Goal: Check status

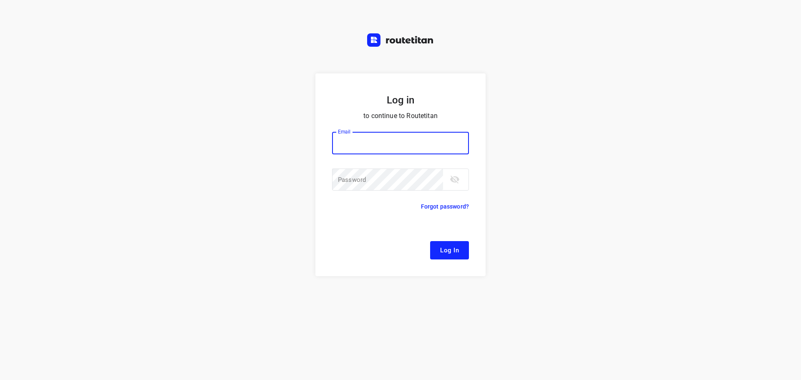
click at [0, 0] on div at bounding box center [0, 0] width 0 height 0
type input "[EMAIL_ADDRESS][DOMAIN_NAME]"
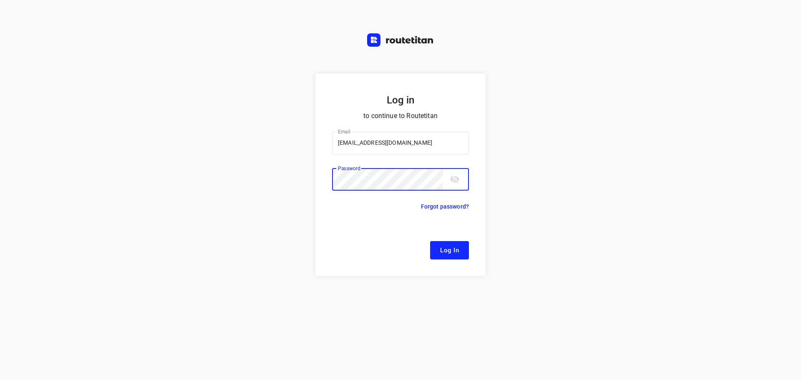
click at [452, 251] on span "Log In" at bounding box center [449, 250] width 19 height 11
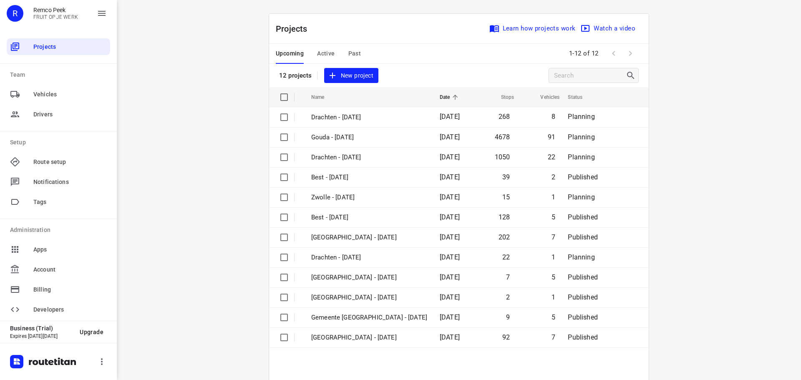
click at [0, 0] on div at bounding box center [0, 0] width 0 height 0
click at [326, 55] on span "Active" at bounding box center [326, 53] width 18 height 10
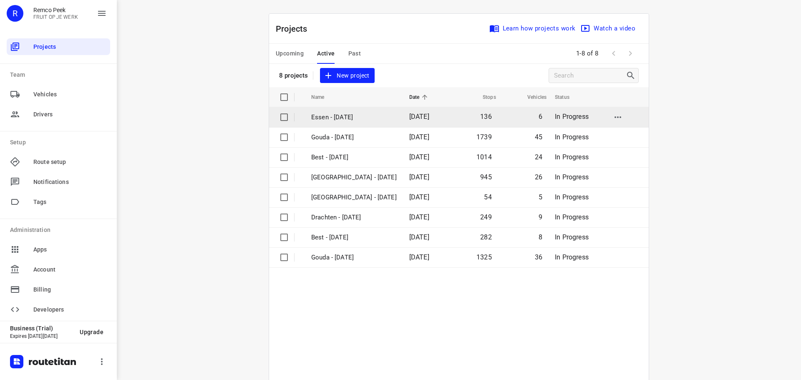
click at [342, 117] on p "Essen - [DATE]" at bounding box center [353, 118] width 85 height 10
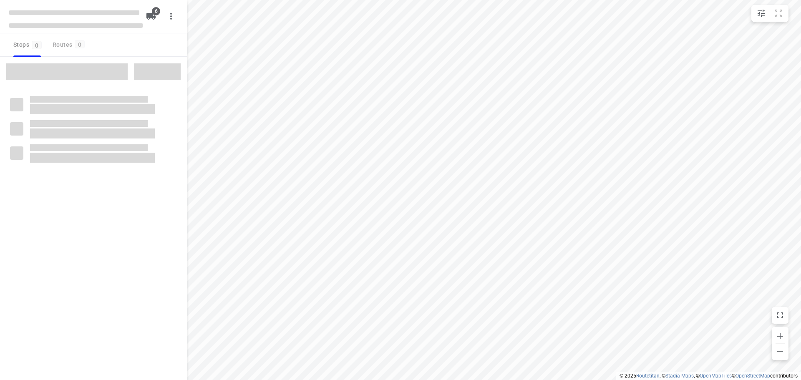
checkbox input "true"
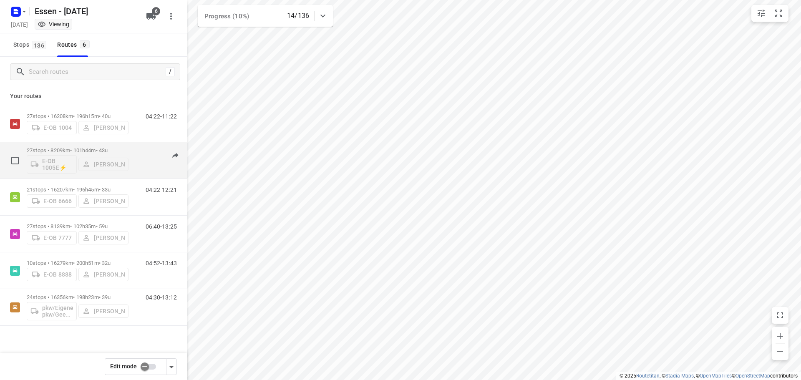
click at [82, 151] on p "27 stops • 8209km • 101h44m • [DATE]" at bounding box center [78, 150] width 102 height 6
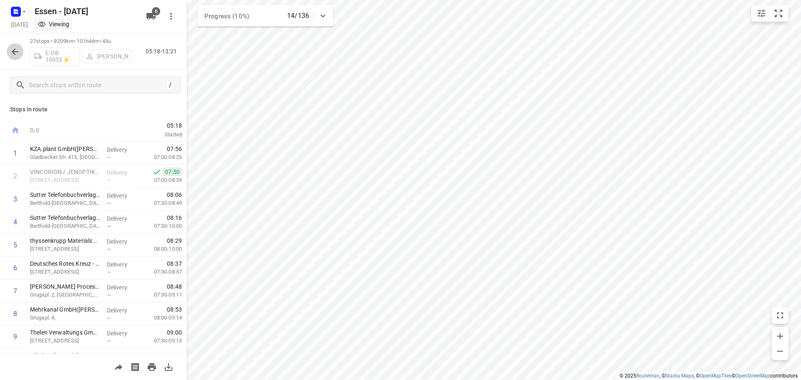
click at [20, 55] on icon "button" at bounding box center [15, 52] width 10 height 10
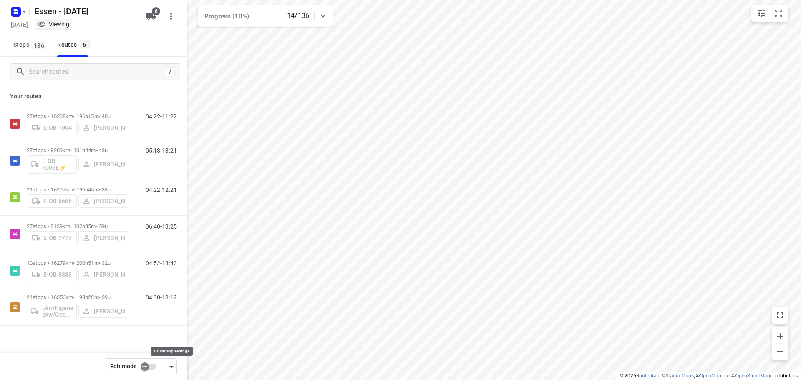
click at [171, 369] on icon "button" at bounding box center [171, 367] width 10 height 10
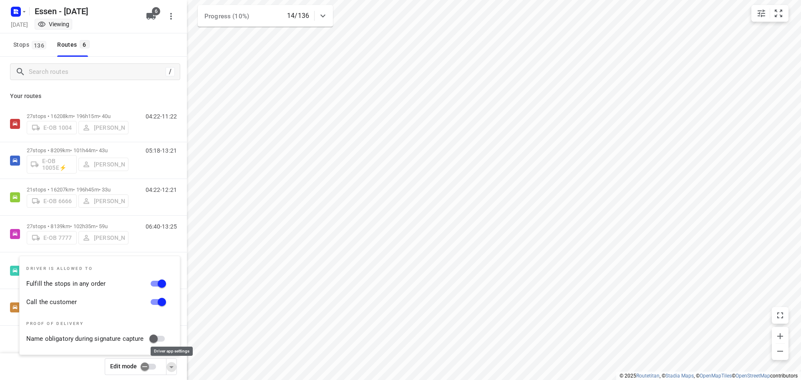
click at [171, 369] on icon "button" at bounding box center [171, 367] width 10 height 10
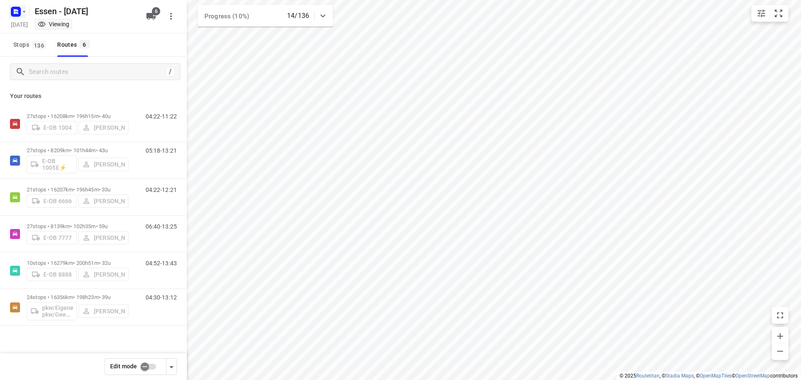
click at [22, 13] on icon "button" at bounding box center [24, 11] width 7 height 7
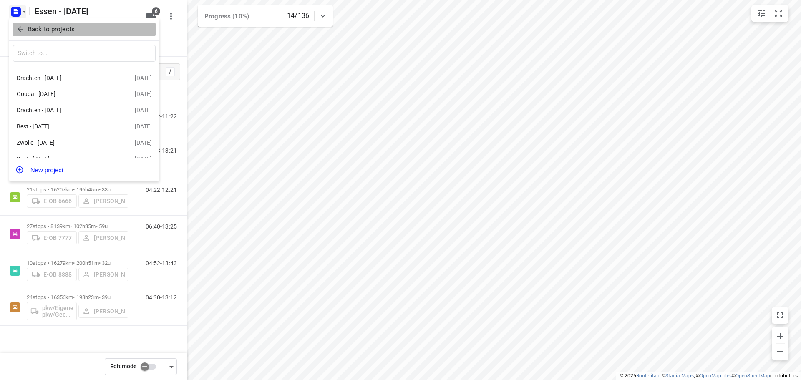
click at [25, 30] on span "Back to projects" at bounding box center [84, 30] width 136 height 10
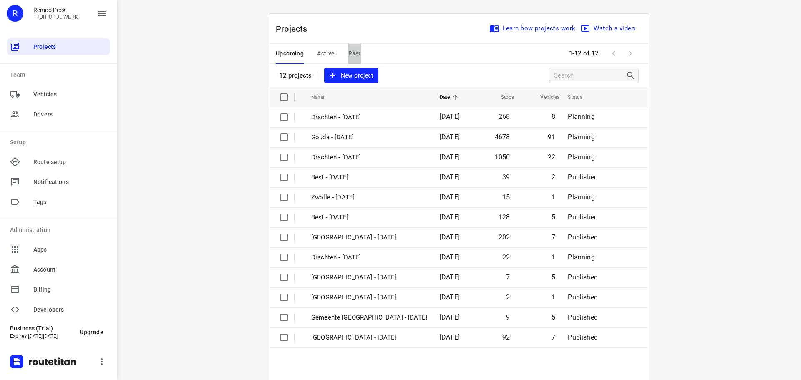
click at [354, 51] on span "Past" at bounding box center [354, 53] width 13 height 10
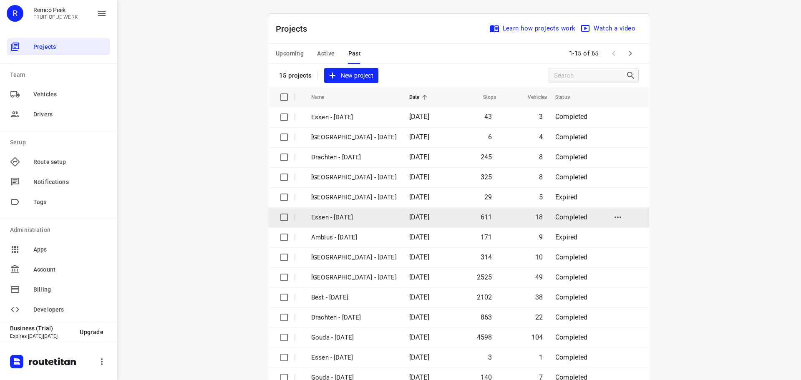
click at [348, 217] on p "Essen - [DATE]" at bounding box center [353, 218] width 85 height 10
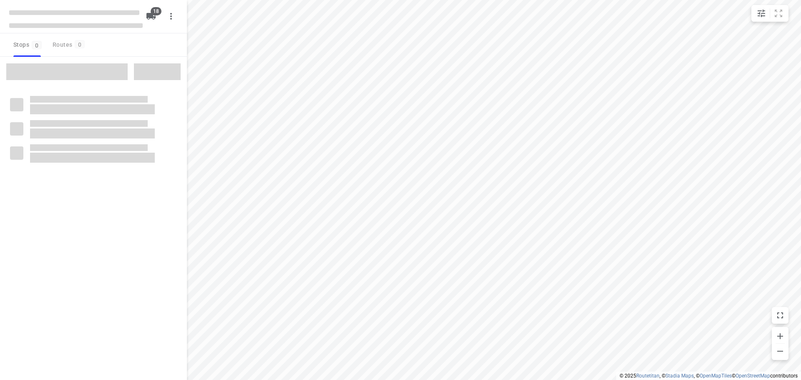
checkbox input "true"
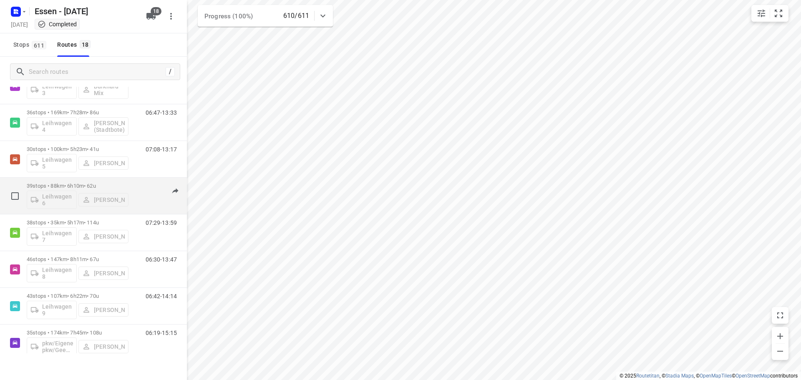
scroll to position [417, 0]
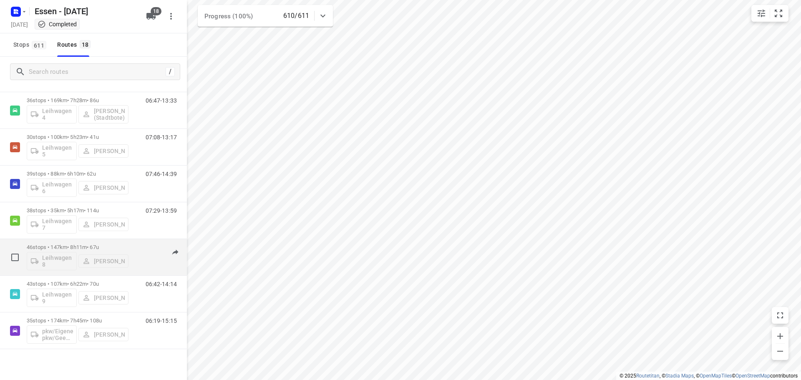
click at [53, 246] on p "46 stops • 147km • 8h11m • [DATE]" at bounding box center [78, 247] width 102 height 6
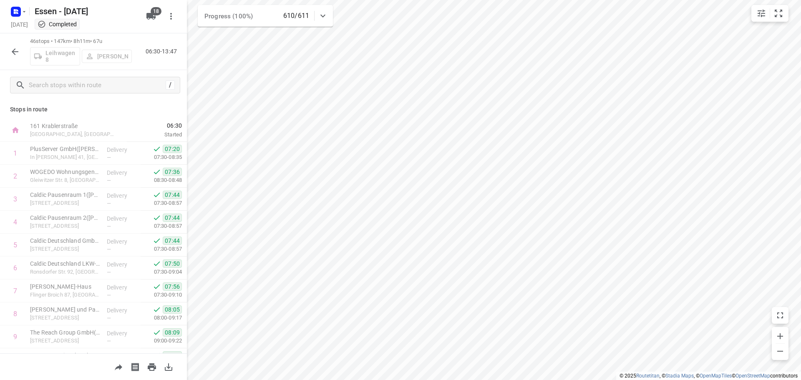
click at [299, 379] on html "i © 2025 Routetitan , © Stadia Maps , © OpenMapTiles © OpenStreetMap contributo…" at bounding box center [400, 190] width 801 height 380
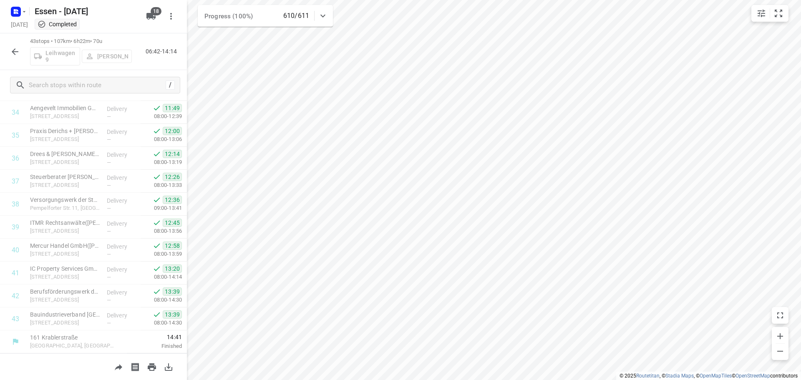
scroll to position [798, 0]
